Goal: Task Accomplishment & Management: Manage account settings

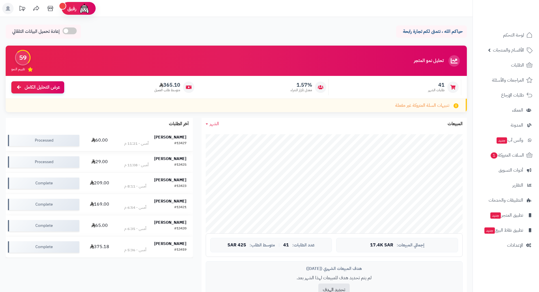
click at [177, 137] on strong "[PERSON_NAME]" at bounding box center [170, 137] width 32 height 6
click at [175, 158] on strong "هايل اللغبي" at bounding box center [170, 158] width 32 height 6
click at [504, 152] on span "السلات المتروكة 1" at bounding box center [507, 155] width 34 height 8
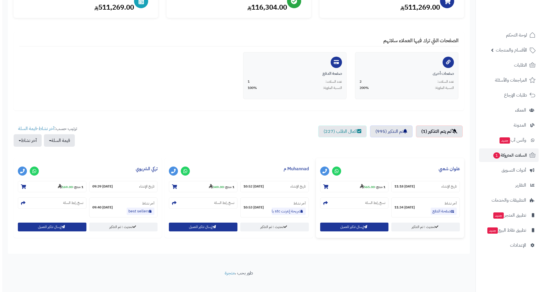
scroll to position [85, 0]
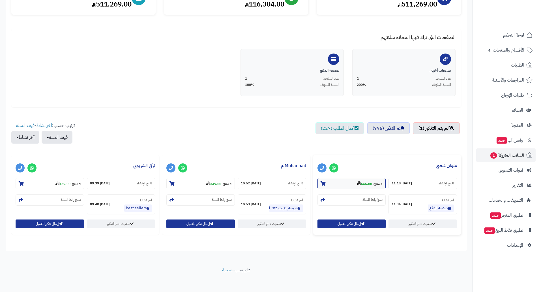
click at [363, 184] on strong "565.00" at bounding box center [364, 183] width 15 height 5
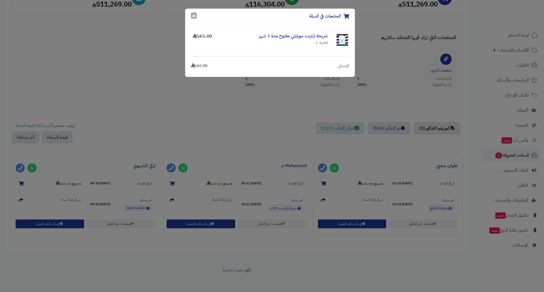
click at [193, 18] on button "×" at bounding box center [194, 15] width 6 height 6
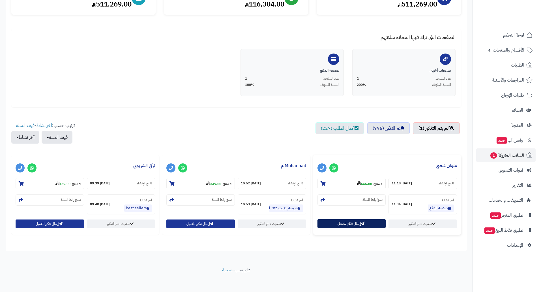
click at [347, 223] on button "إرسال تذكير للعميل" at bounding box center [352, 223] width 69 height 9
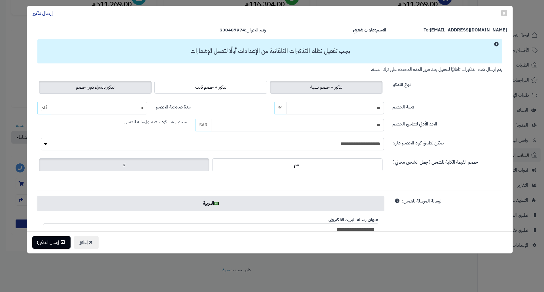
click at [113, 82] on label "تذكير بالشراء دون خصم" at bounding box center [95, 87] width 113 height 13
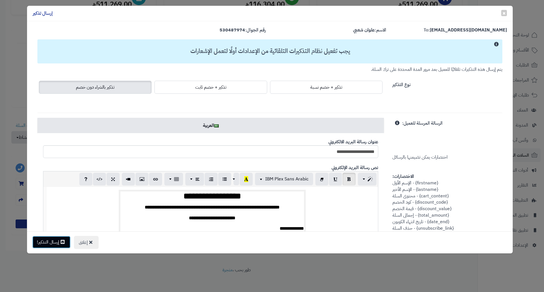
click at [62, 241] on icon at bounding box center [63, 241] width 4 height 5
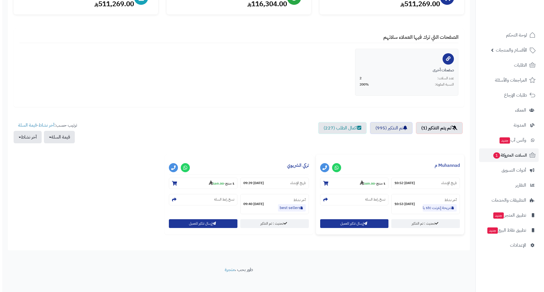
scroll to position [88, 0]
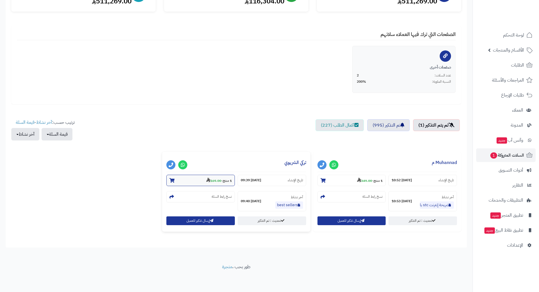
click at [213, 179] on strong "169.00" at bounding box center [213, 180] width 15 height 5
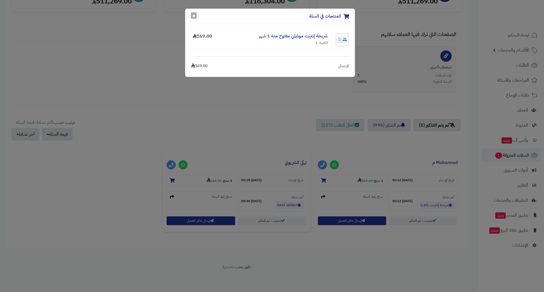
click at [195, 17] on button "×" at bounding box center [194, 15] width 6 height 6
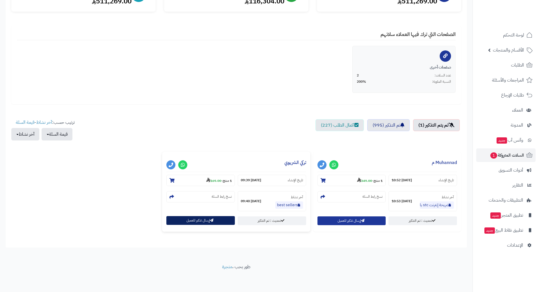
click at [204, 221] on button "إرسال تذكير للعميل" at bounding box center [200, 220] width 69 height 9
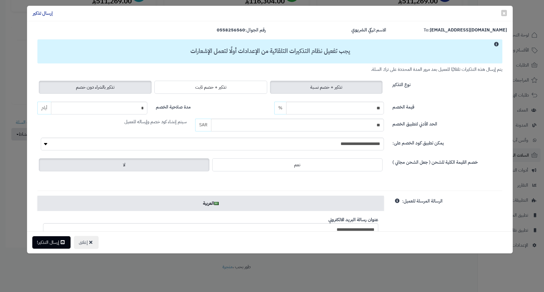
click at [102, 89] on span "تذكير بالشراء دون خصم" at bounding box center [95, 87] width 39 height 7
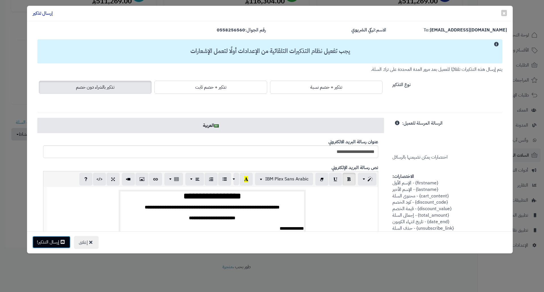
click at [49, 242] on button "إرسال التذكير!" at bounding box center [51, 242] width 38 height 12
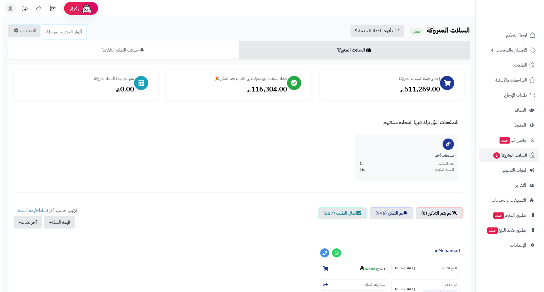
scroll to position [88, 0]
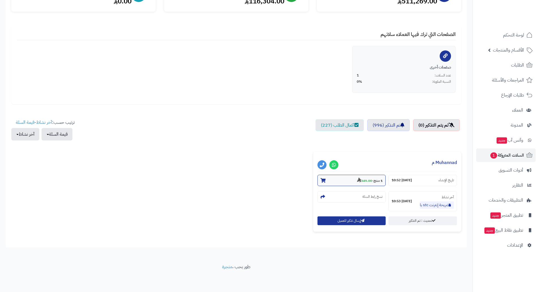
click at [362, 180] on strong "349.00" at bounding box center [364, 180] width 15 height 5
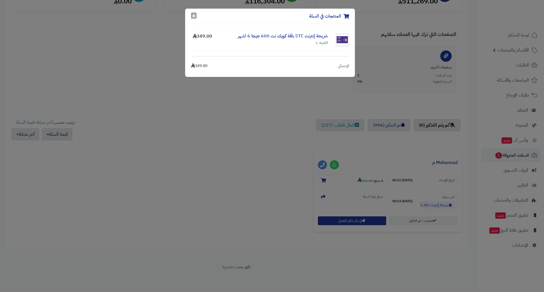
click at [195, 15] on button "×" at bounding box center [194, 15] width 6 height 6
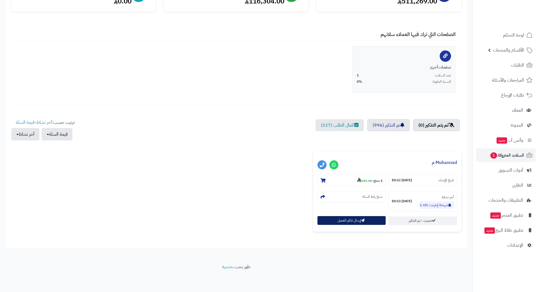
click at [354, 221] on button "إرسال تذكير للعميل" at bounding box center [352, 220] width 69 height 9
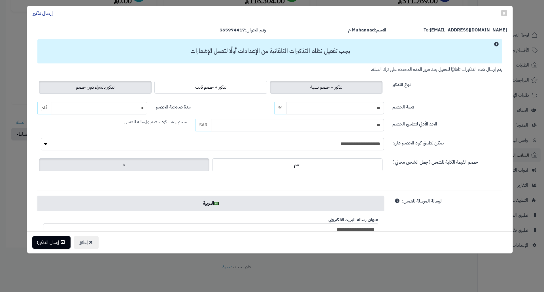
click at [98, 84] on span "تذكير بالشراء دون خصم" at bounding box center [95, 87] width 39 height 7
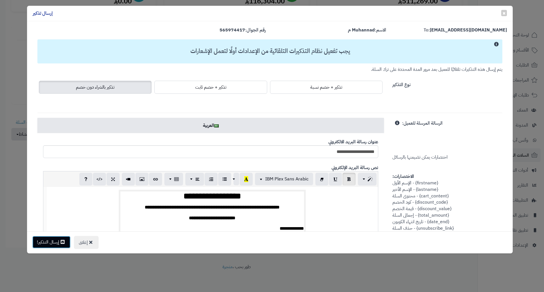
click at [58, 241] on button "إرسال التذكير!" at bounding box center [51, 242] width 38 height 12
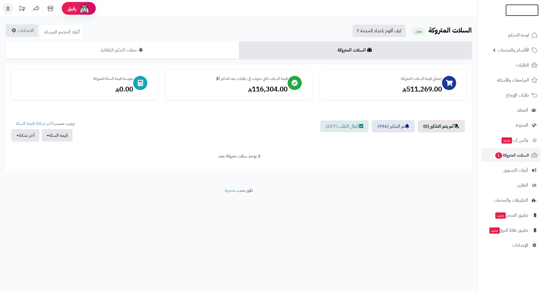
click at [515, 12] on img at bounding box center [521, 11] width 33 height 12
